Goal: Download file/media

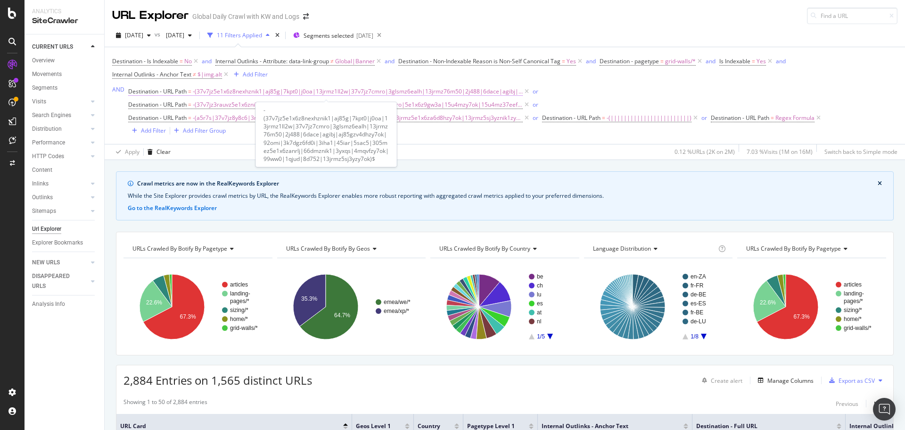
click at [225, 92] on span "-(37v7jz5e1x6z8nexhznik1|aj85g|7kpt0|j0oa|13jrmz1ll2w|37v7jz7cmro|3glsmz6ealh|1…" at bounding box center [358, 91] width 330 height 13
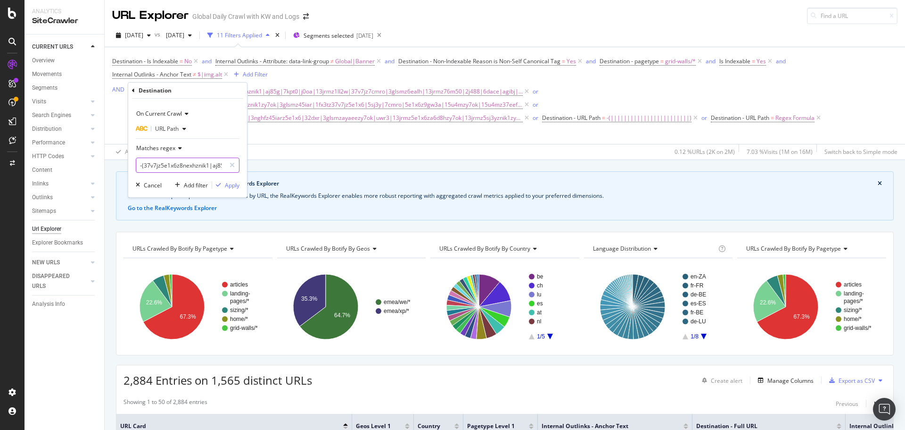
click at [188, 162] on input "-(37v7jz5e1x6z8nexhznik1|aj85g|7kpt0|j0oa|13jrmz1ll2w|37v7jz7cmro|3glsmz6ealh|1…" at bounding box center [180, 165] width 89 height 15
paste input "2wfnqz3glsmzy7ok|2j488|6dace|agibj|aj85gzv4dhzy7ok|b2ad|5e1x6za6d8hznik1zy7ok|3…"
type input "-(37v7jz5e1x6z8nexhznik1|2wfnqz3glsmzy7ok|2j488|6dace|agibj|aj85gzv4dhzy7ok|b2a…"
click at [236, 191] on div "On Current Crawl URL Path Matches regex -(37v7jz5e1x6z8nexhznik1|2wfnqz3glsmzy7…" at bounding box center [187, 148] width 119 height 99
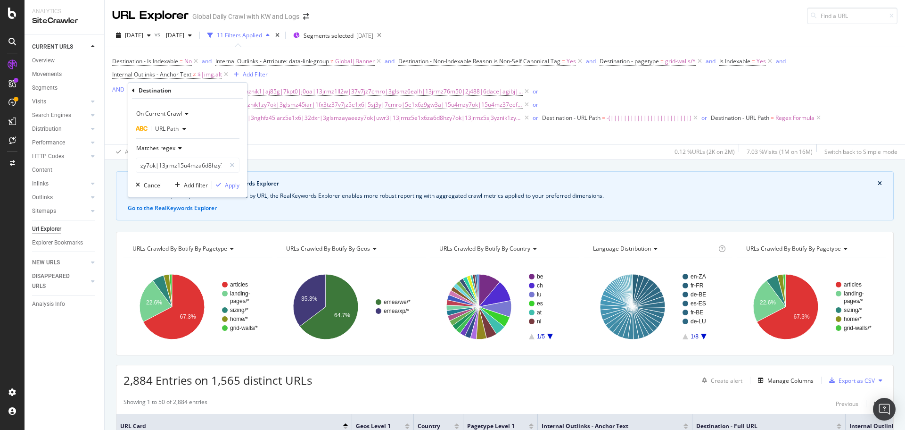
scroll to position [0, 0]
click at [235, 188] on div "Apply" at bounding box center [232, 185] width 15 height 8
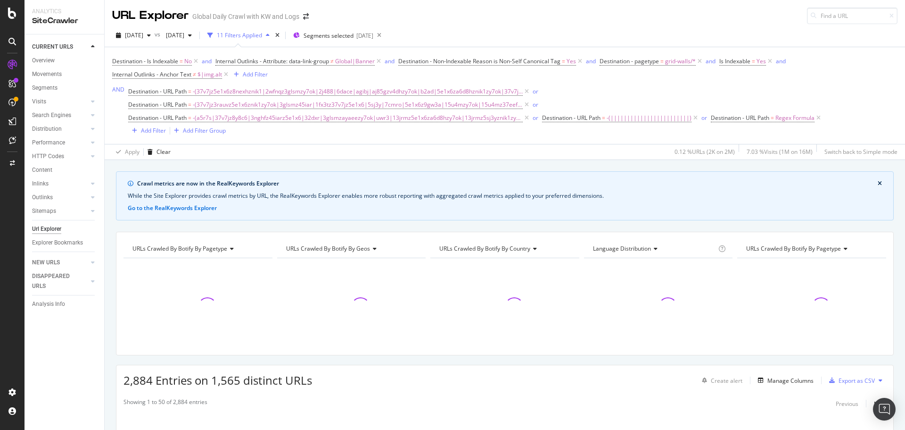
click at [234, 186] on div "Crawl metrics are now in the RealKeywords Explorer" at bounding box center [507, 183] width 741 height 8
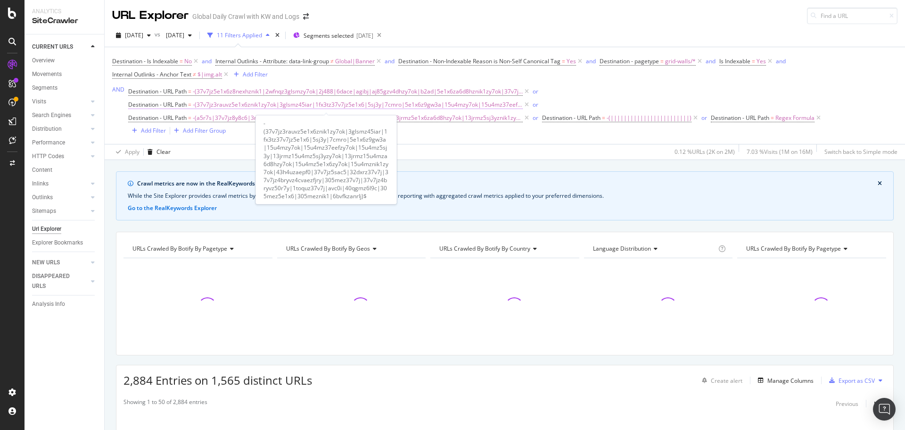
click at [355, 104] on span "-(37v7jz3rauvz5e1x6znik1zy7ok|3glsmz45iar|1fx3tz37v7jz5e1x6|5sj3y|7cmro|5e1x6z9…" at bounding box center [358, 104] width 330 height 13
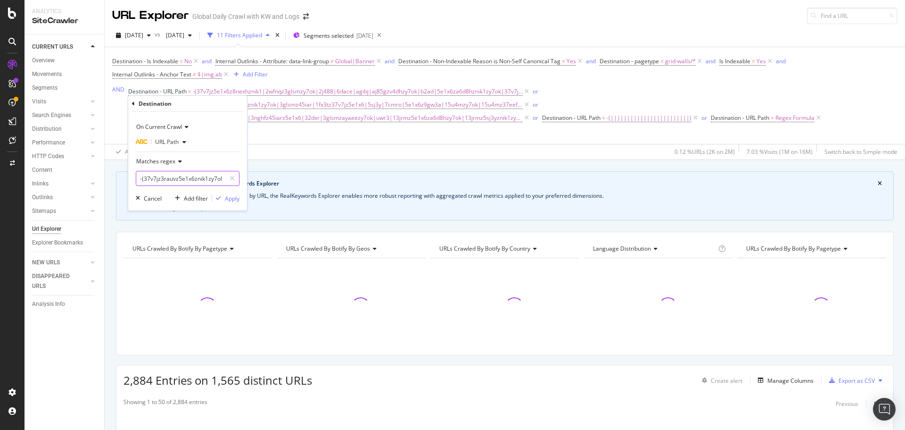
click at [200, 182] on input "-(37v7jz3rauvz5e1x6znik1zy7ok|3glsmz45iar|1fx3tz37v7jz5e1x6|5sj3y|7cmro|5e1x6z9…" at bounding box center [180, 178] width 89 height 15
paste input "15u4mz5e1x6zy7ok|15u4mznik1zy7ok|1qjud|8d752|3glsmz45iar|3yxqs|40qgmz6l9c|13jrm…"
type input "-(15u4mz5e1x6zy7ok|15u4mznik1zy7ok|1qjud|8d752|3glsmz45iar|3yxqs|40qgmz6l9c|13j…"
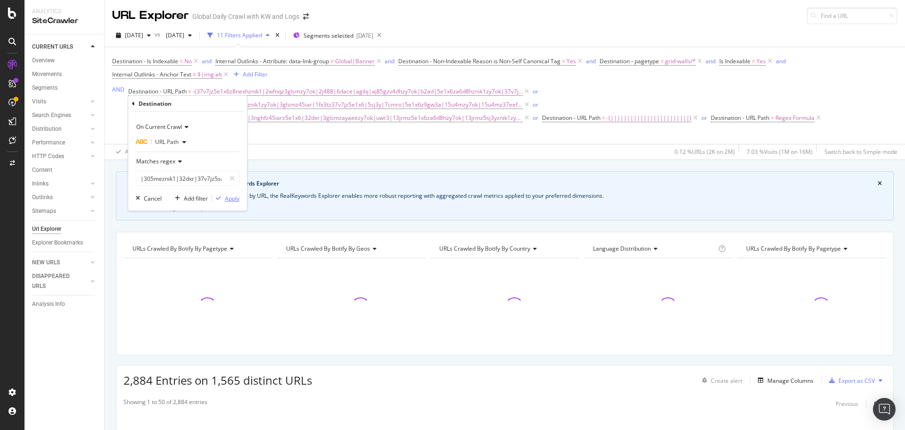
click at [234, 199] on div "Apply" at bounding box center [232, 198] width 15 height 8
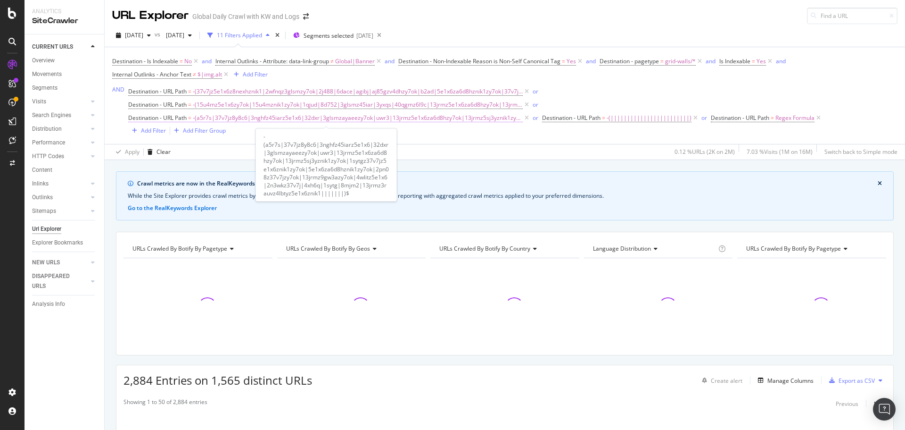
click at [417, 116] on span "-(a5r7s|37v7jz8y8c6|3nghfz45iarz5e1x6|32dxr|3glsmzayaeezy7ok|uwr3|13jrmz5e1x6za…" at bounding box center [358, 117] width 330 height 13
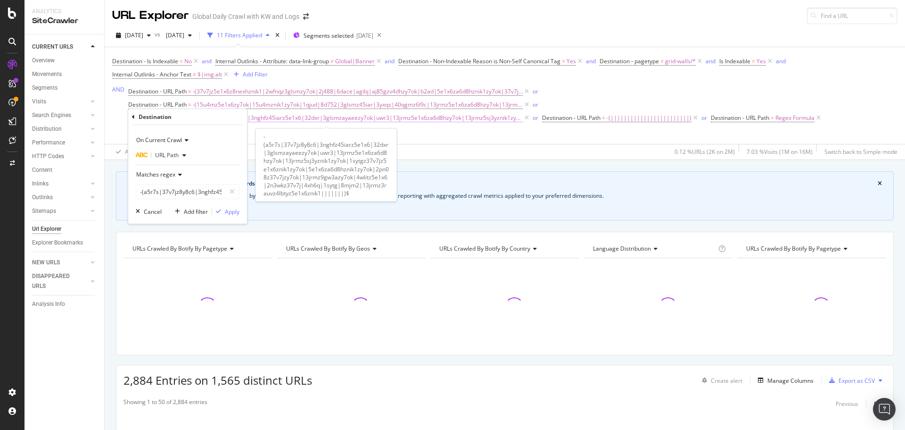
click at [366, 120] on span "-(a5r7s|37v7jz8y8c6|3nghfz45iarz5e1x6|32dxr|3glsmzayaeezy7ok|uwr3|13jrmz5e1x6za…" at bounding box center [358, 117] width 330 height 13
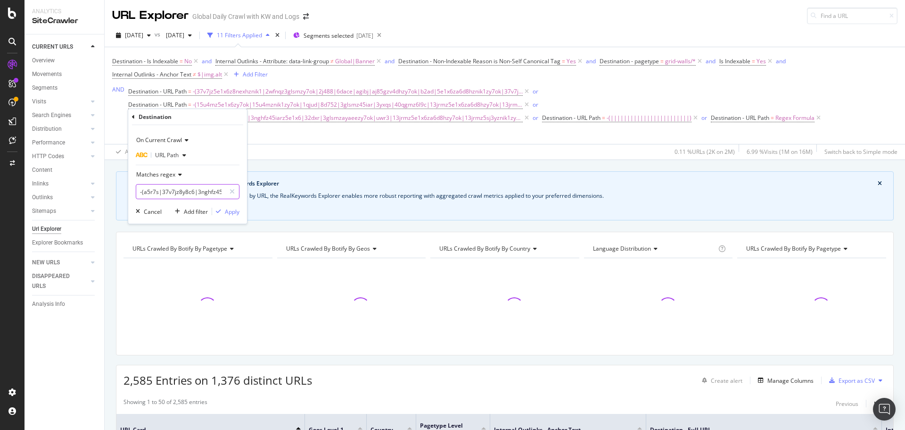
click at [199, 199] on input "-(a5r7s|37v7jz8y8c6|3nghfz45iarz5e1x6|32dxr|3glsmzayaeezy7ok|uwr3|13jrmz5e1x6za…" at bounding box center [180, 191] width 89 height 15
click at [199, 195] on input "-(a5r7s|37v7jz8y8c6|3nghfz45iarz5e1x6|32dxr|3glsmzayaeezy7ok|uwr3|13jrmz5e1x6za…" at bounding box center [180, 191] width 89 height 15
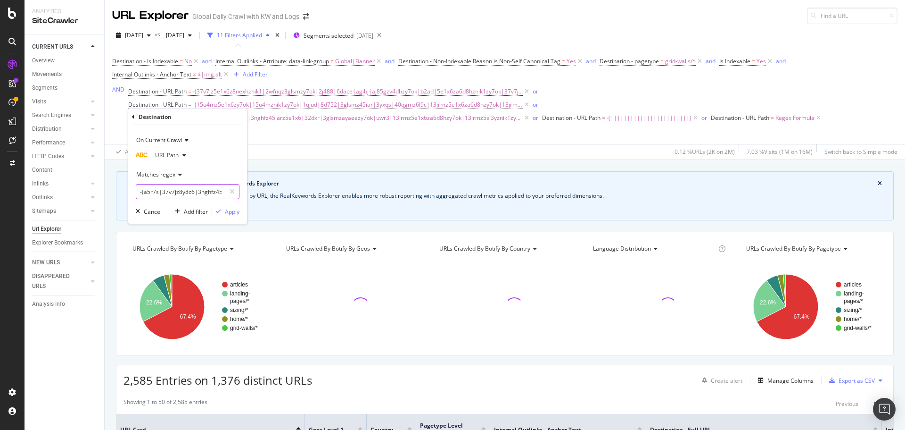
paste input "32dxrz37v7j|a5r7s|2n3wkz37v7j|3glsmzayaeezy7ok|uwr3|13jrmz9gw3azy7ok|1sytgz37v7…"
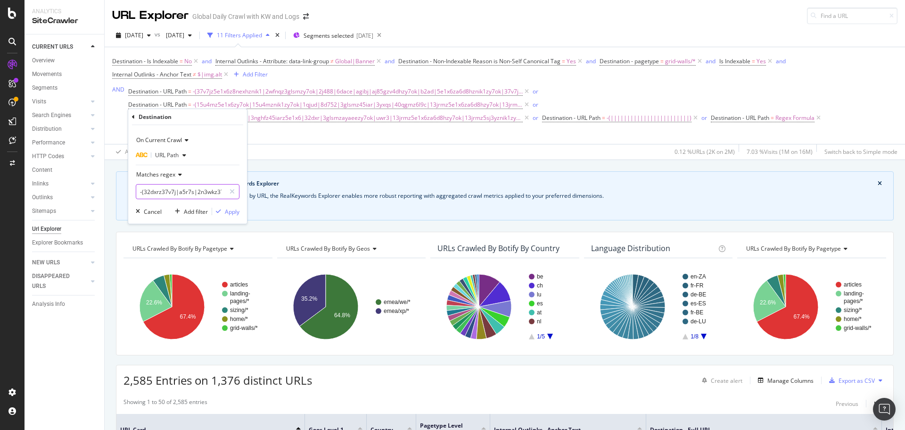
scroll to position [0, 540]
drag, startPoint x: 190, startPoint y: 191, endPoint x: 215, endPoint y: 194, distance: 25.2
click at [215, 194] on input "-(32dxrz37v7j|a5r7s|2n3wkz37v7j|3glsmzayaeezy7ok|uwr3|13jrmz9gw3azy7ok|1sytgz37…" at bounding box center [180, 191] width 89 height 15
type input "-(32dxrz37v7j|a5r7s|2n3wkz37v7j|3glsmzayaeezy7ok|uwr3|13jrmz9gw3azy7ok|1sytgz37…"
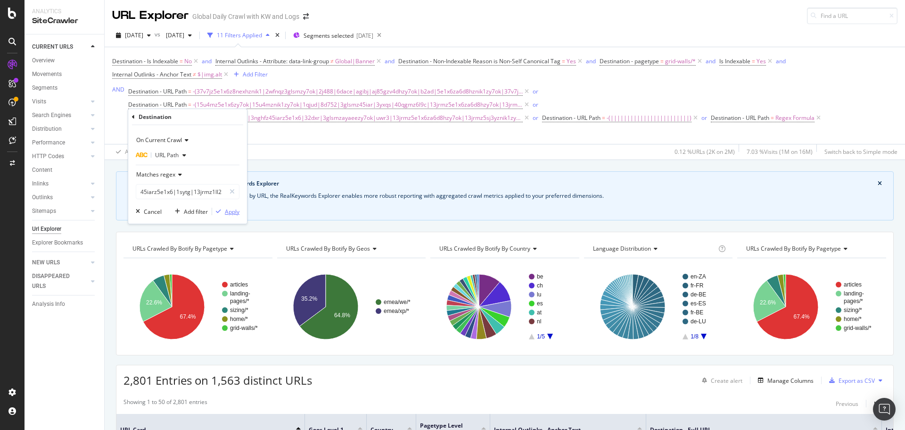
click at [231, 210] on div "Apply" at bounding box center [232, 212] width 15 height 8
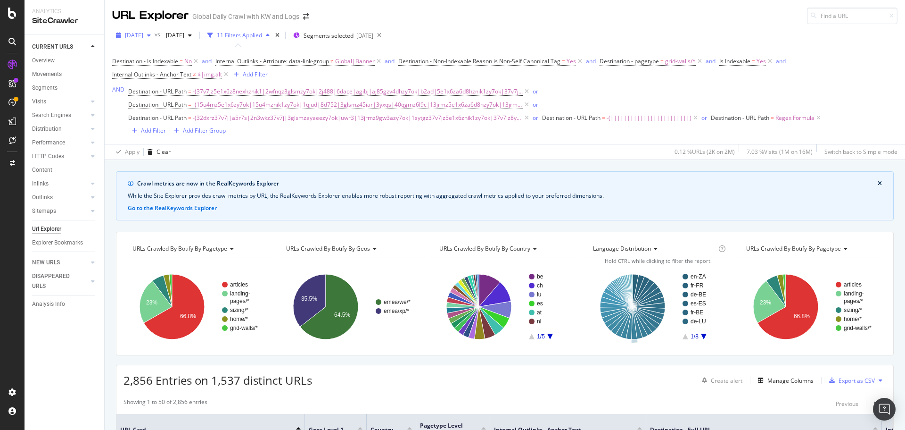
click at [143, 36] on span "[DATE]" at bounding box center [134, 35] width 18 height 8
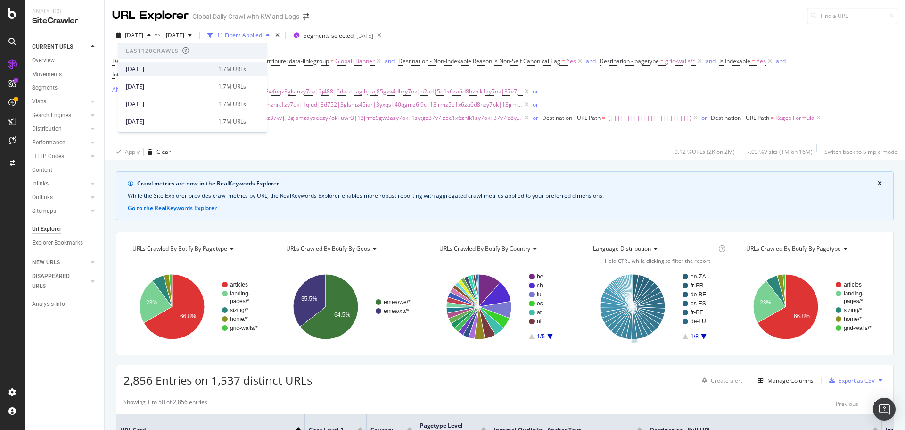
click at [175, 72] on div "[DATE]" at bounding box center [169, 69] width 87 height 8
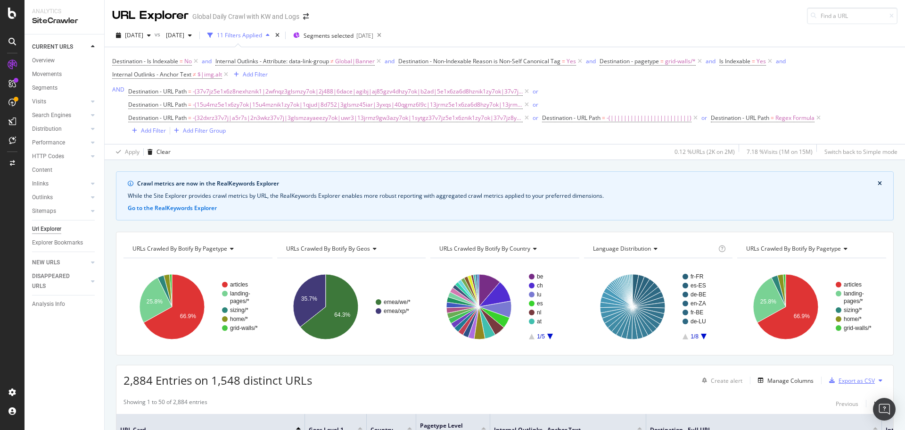
click at [852, 377] on div "Export as CSV" at bounding box center [857, 380] width 36 height 8
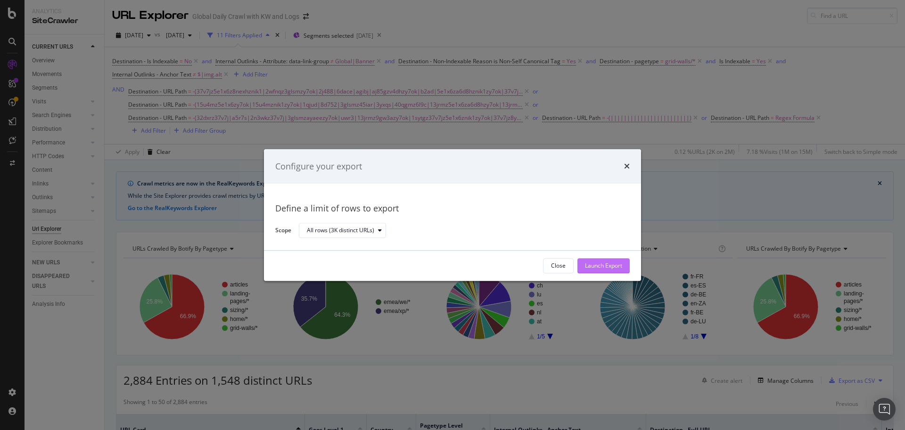
click at [611, 267] on div "Launch Export" at bounding box center [603, 266] width 37 height 8
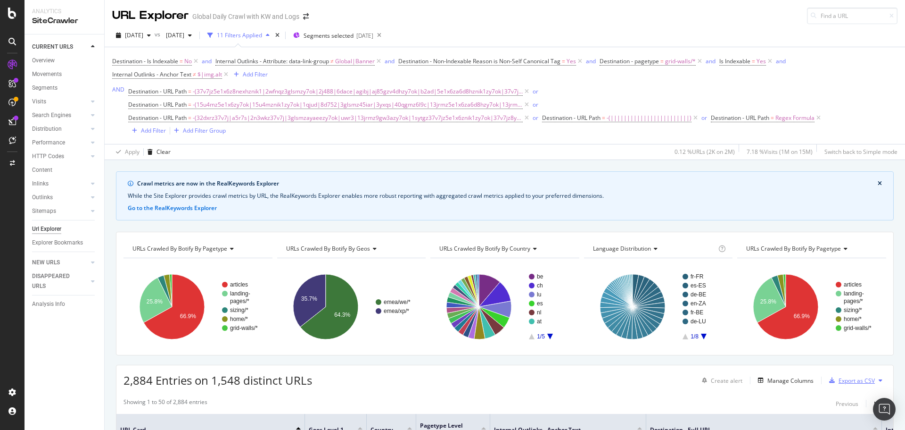
click at [846, 381] on div "Export as CSV" at bounding box center [857, 380] width 36 height 8
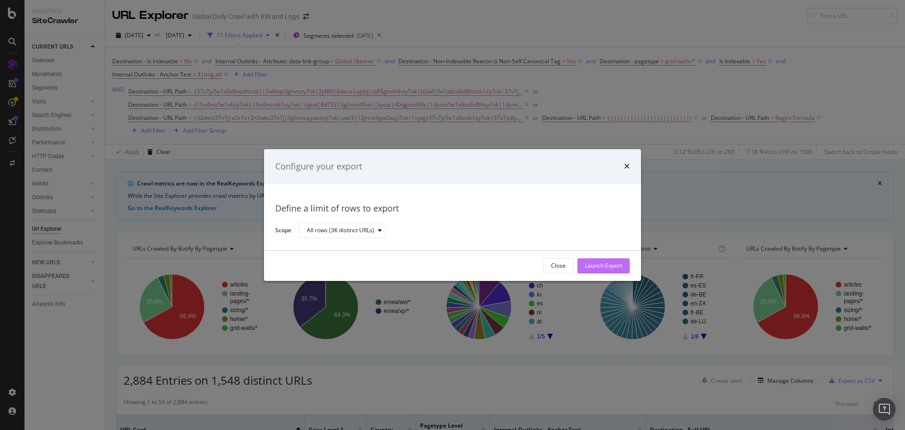
click at [592, 259] on div "Launch Export" at bounding box center [603, 265] width 37 height 14
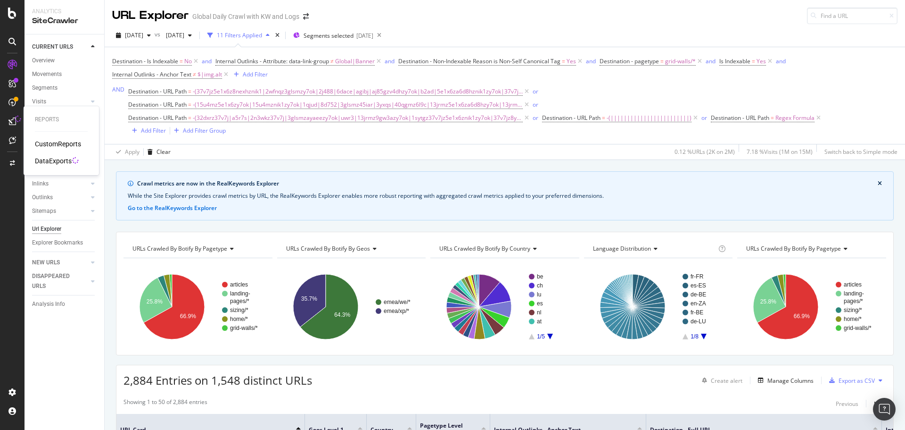
click at [61, 158] on div "DataExports" at bounding box center [53, 160] width 37 height 9
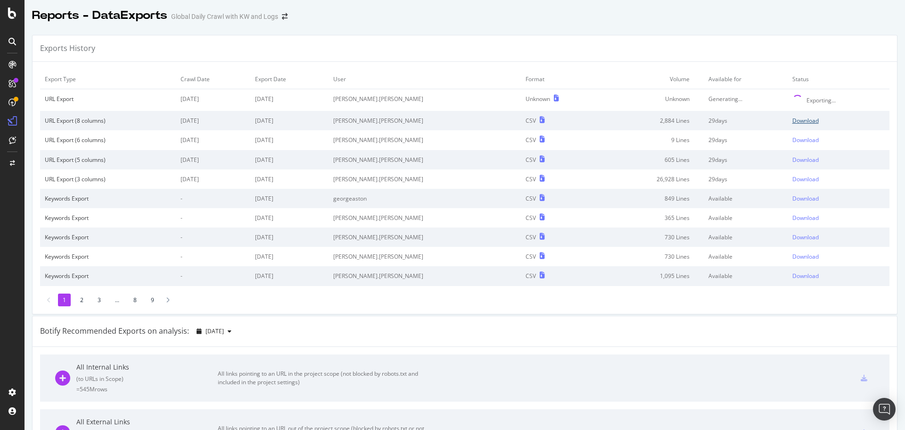
click at [793, 121] on div "Download" at bounding box center [806, 120] width 26 height 8
